Goal: Transaction & Acquisition: Download file/media

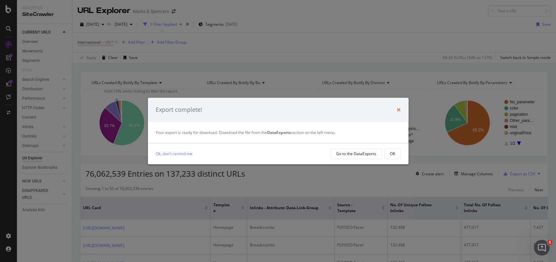
click at [398, 110] on icon "times" at bounding box center [399, 109] width 4 height 5
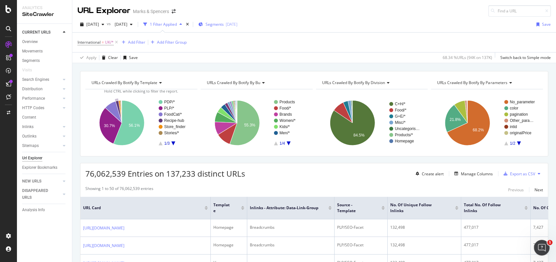
click at [224, 25] on span "Segments" at bounding box center [215, 24] width 18 height 6
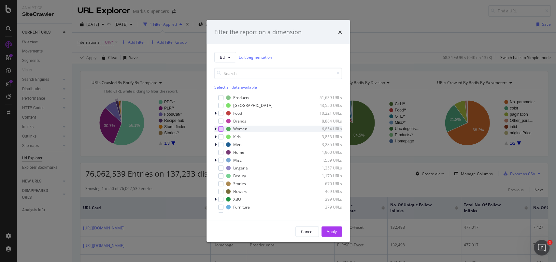
click at [222, 128] on div "modal" at bounding box center [220, 128] width 5 height 5
click at [331, 230] on div "Apply" at bounding box center [332, 232] width 10 height 6
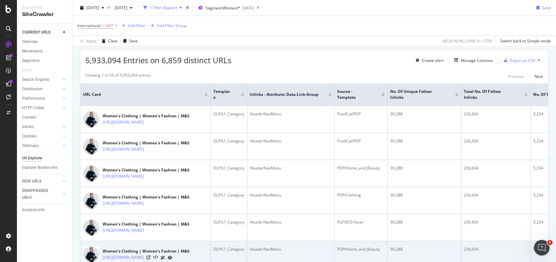
scroll to position [48, 0]
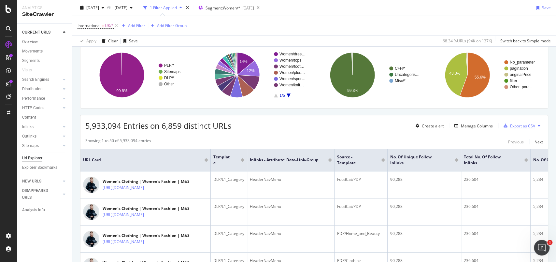
click at [515, 127] on div "Export as CSV" at bounding box center [522, 126] width 25 height 6
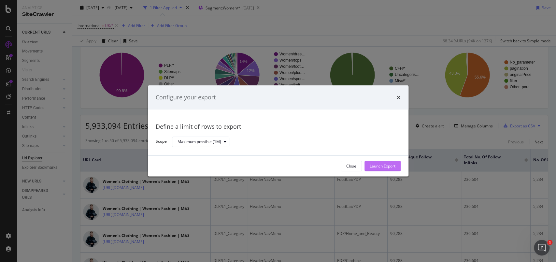
click at [381, 163] on div "Launch Export" at bounding box center [383, 166] width 26 height 6
